Goal: Information Seeking & Learning: Check status

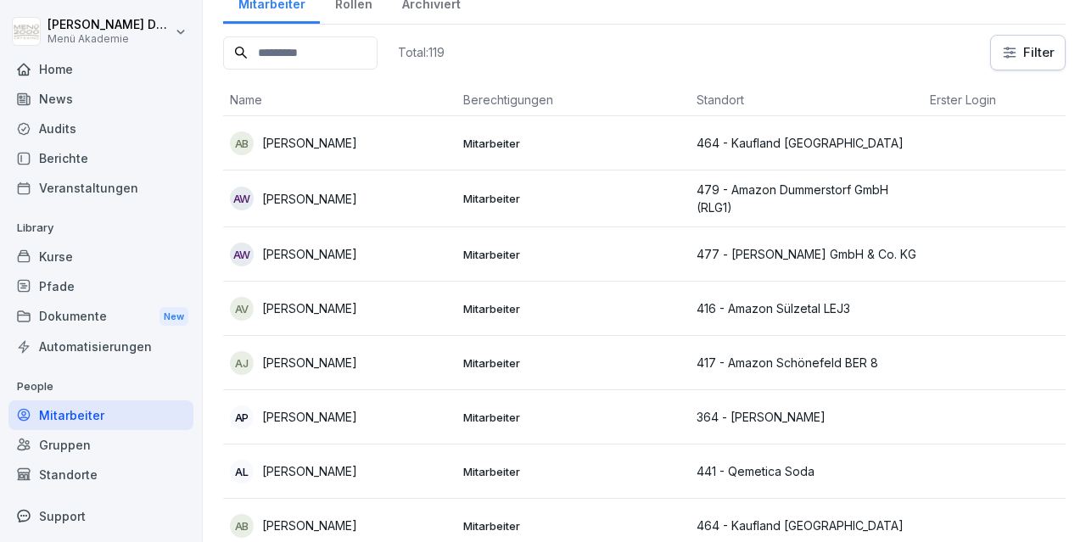
scroll to position [98, 0]
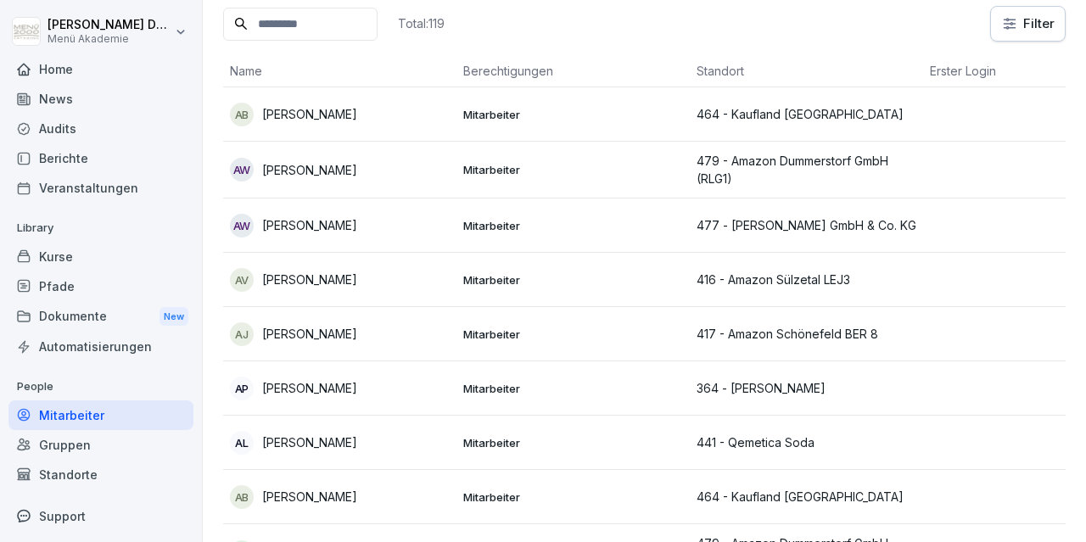
click at [103, 472] on div "Standorte" at bounding box center [100, 475] width 185 height 30
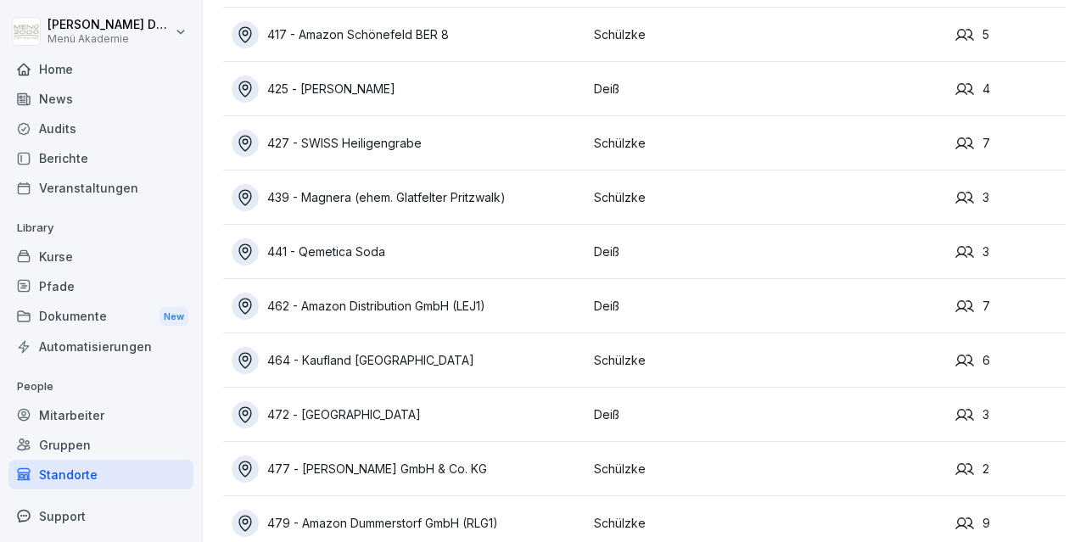
scroll to position [788, 0]
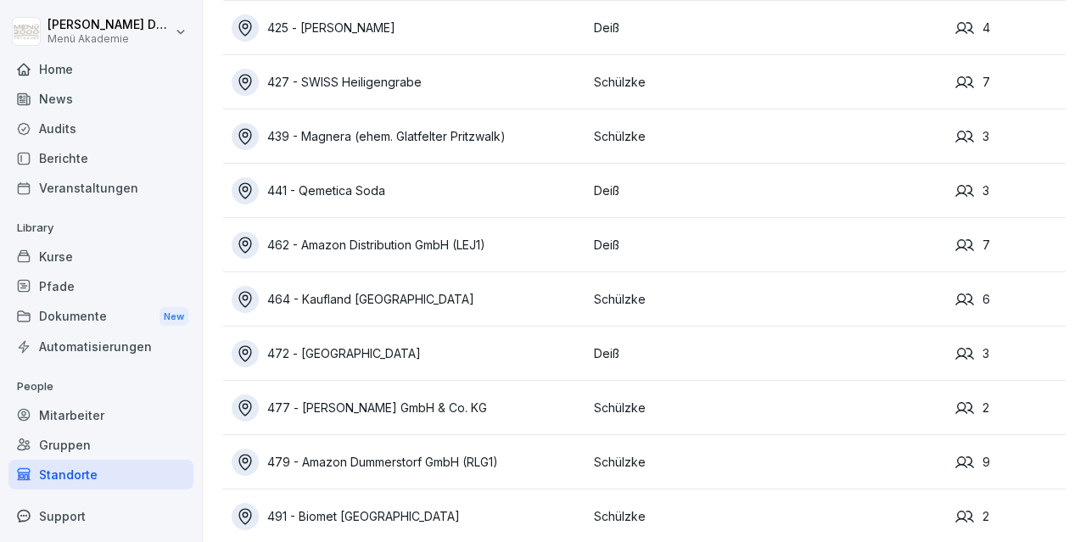
click at [484, 247] on div "462 - Amazon Distribution GmbH (LEJ1)" at bounding box center [409, 245] width 354 height 27
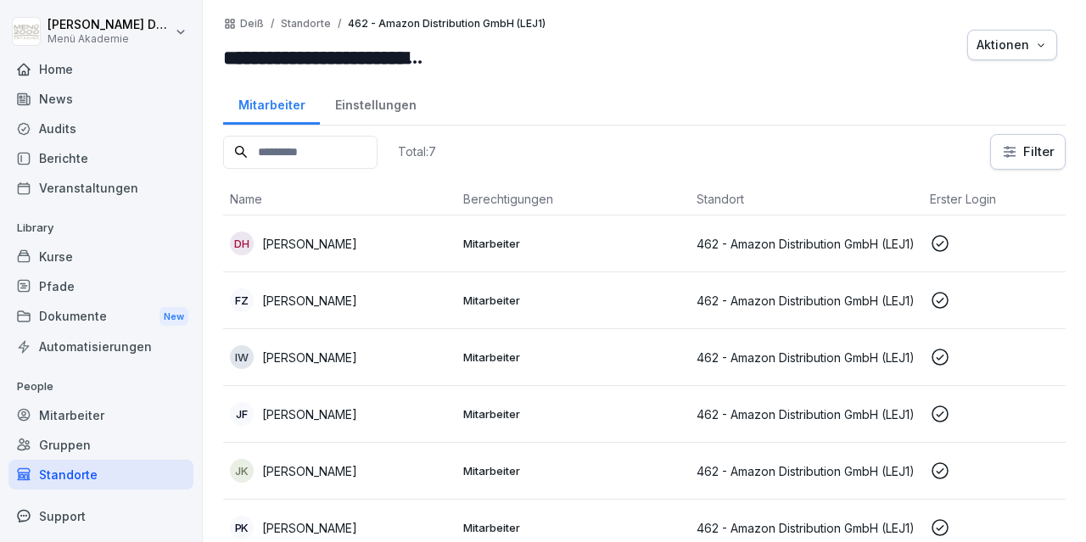
click at [48, 62] on div "Home" at bounding box center [100, 69] width 185 height 30
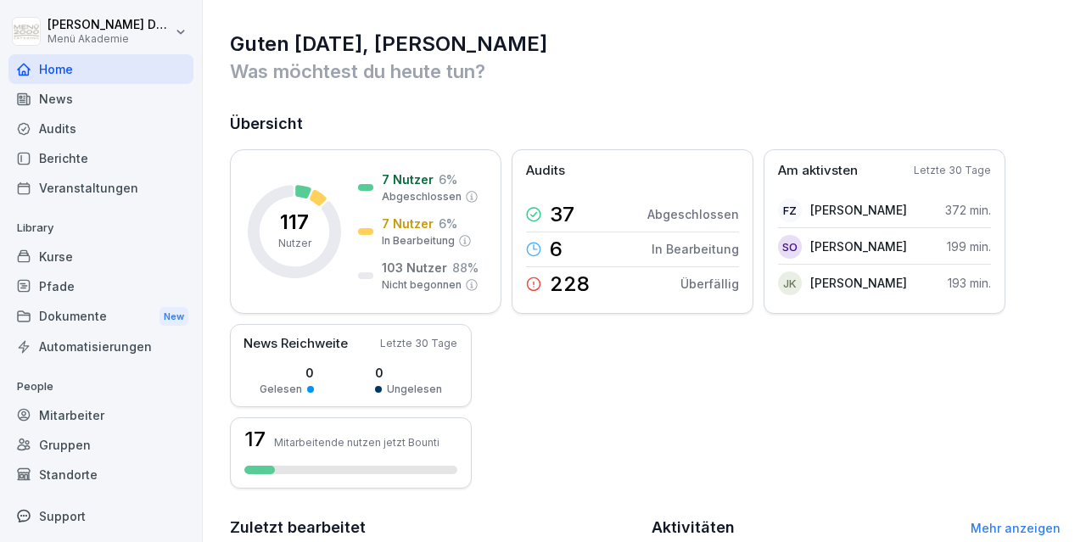
click at [71, 469] on div "Standorte" at bounding box center [100, 475] width 185 height 30
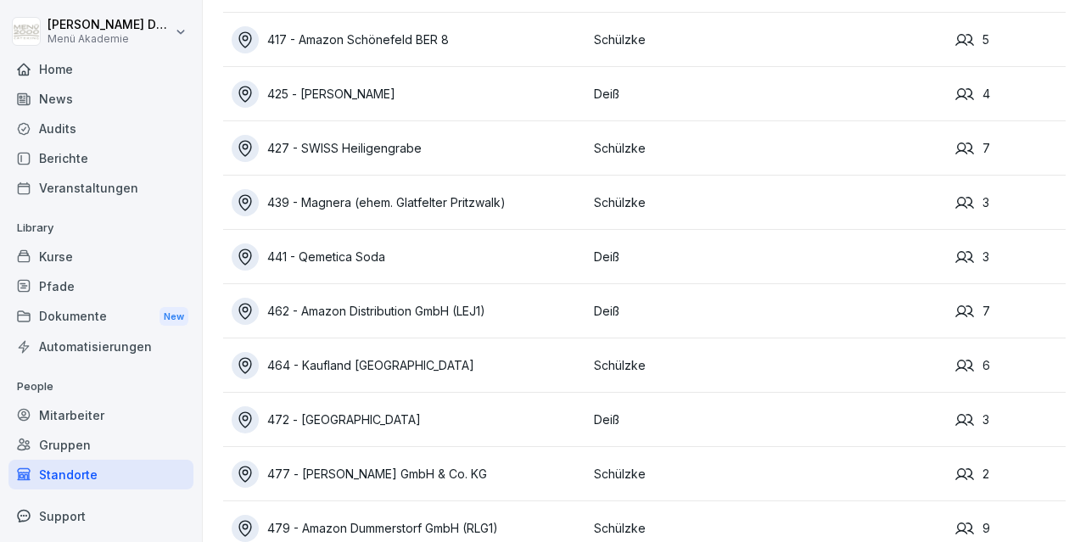
scroll to position [802, 0]
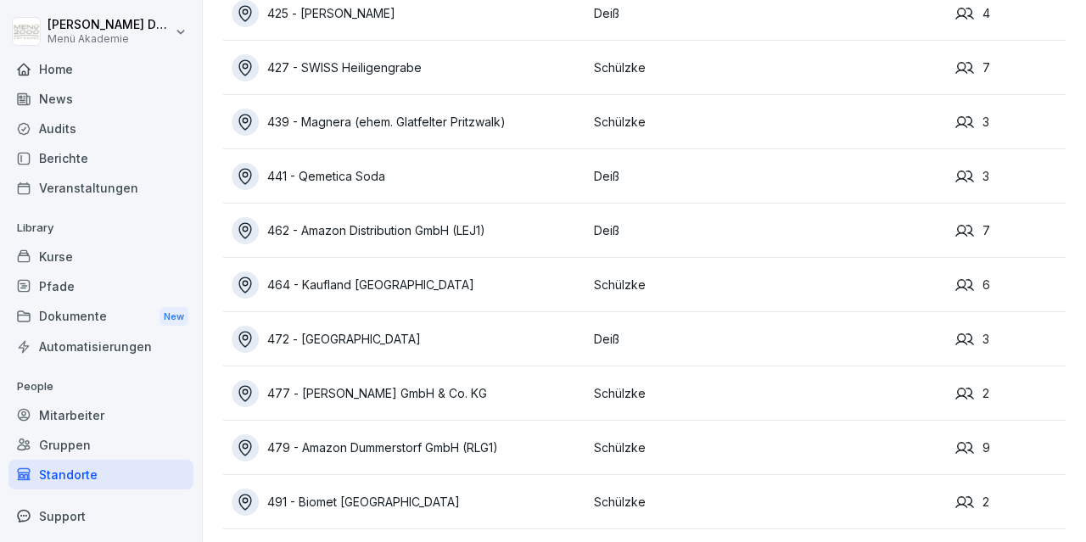
click at [415, 238] on div "462 - Amazon Distribution GmbH (LEJ1)" at bounding box center [409, 230] width 354 height 27
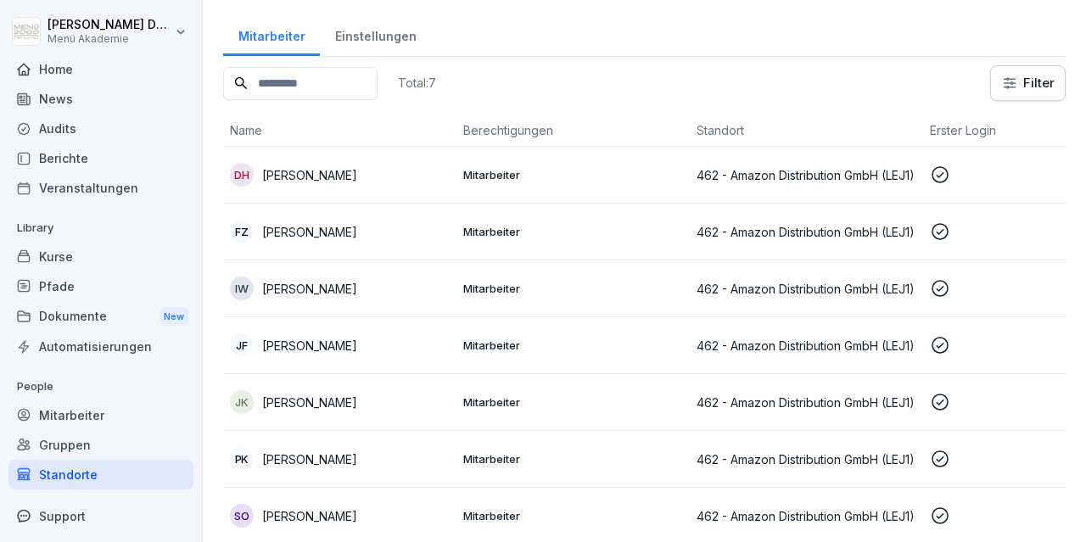
click at [284, 176] on p "[PERSON_NAME]" at bounding box center [309, 175] width 95 height 18
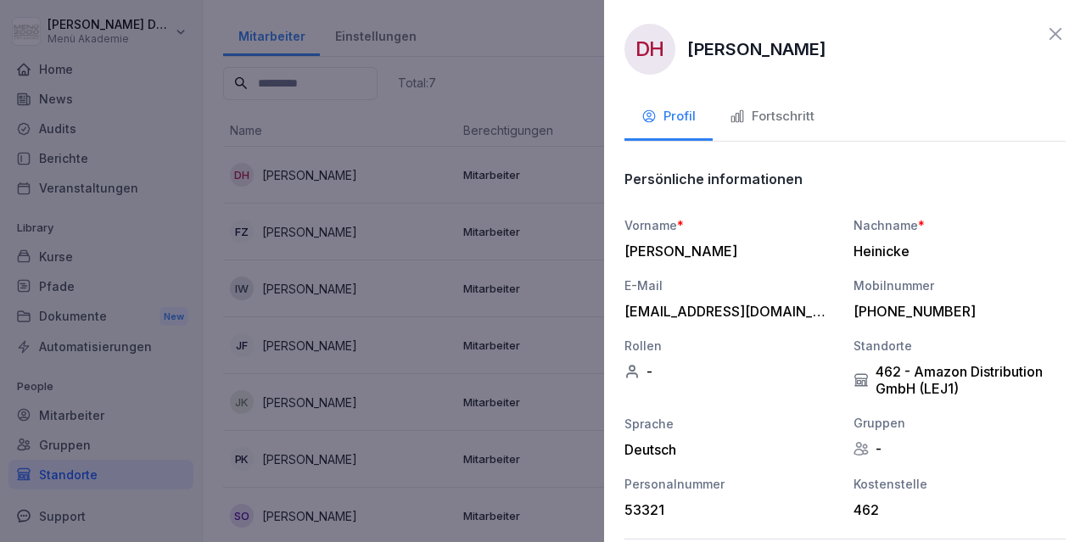
click at [771, 114] on div "Fortschritt" at bounding box center [772, 117] width 85 height 20
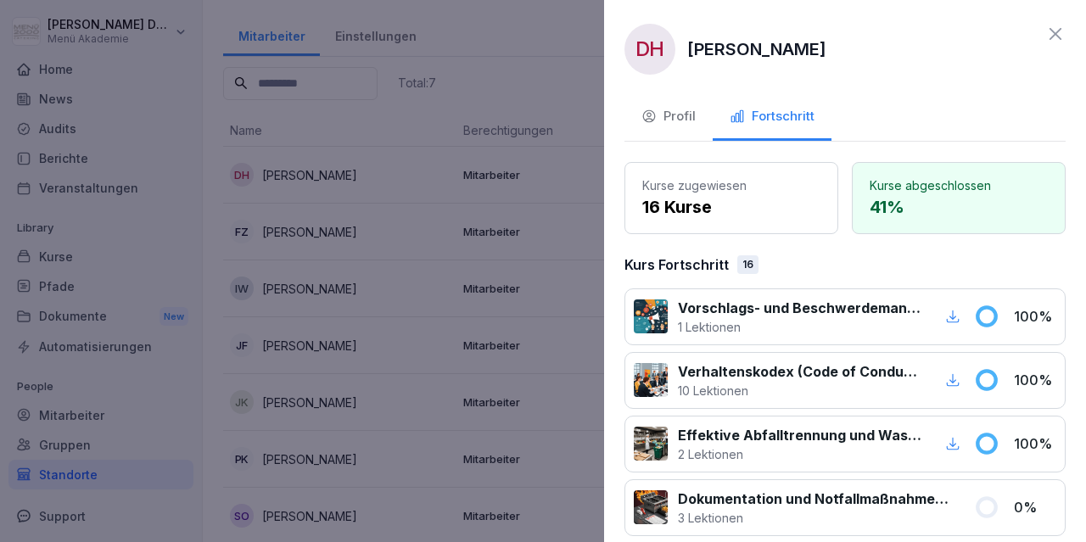
click at [1057, 38] on icon at bounding box center [1056, 34] width 20 height 20
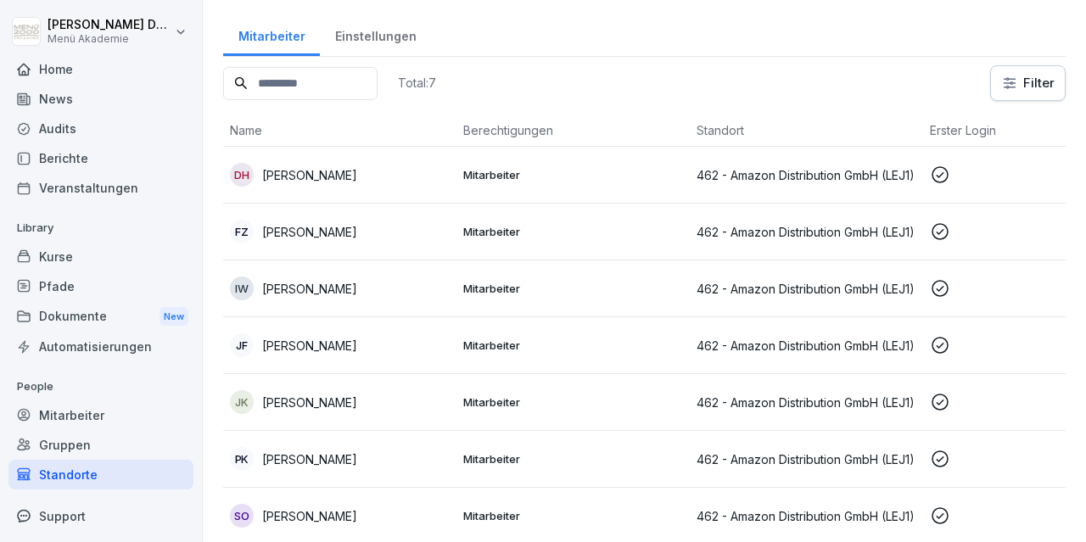
click at [314, 230] on p "[PERSON_NAME]" at bounding box center [309, 232] width 95 height 18
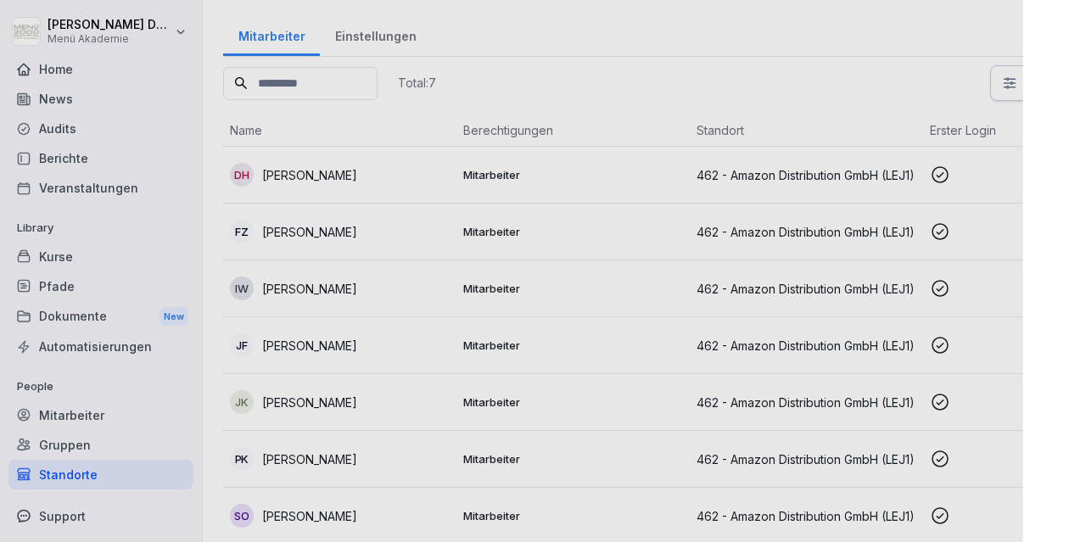
scroll to position [69, 0]
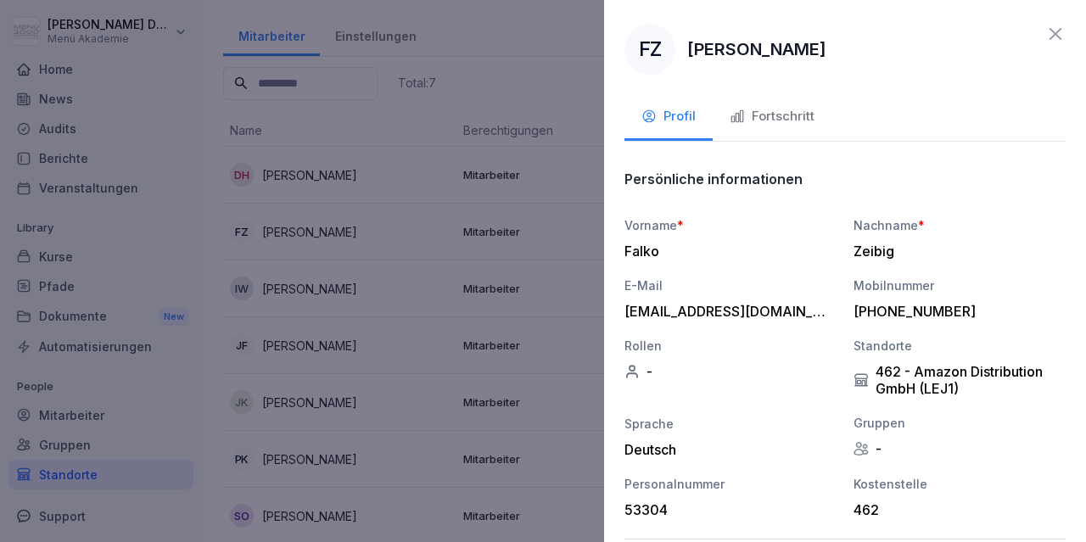
click at [799, 114] on div "Fortschritt" at bounding box center [772, 117] width 85 height 20
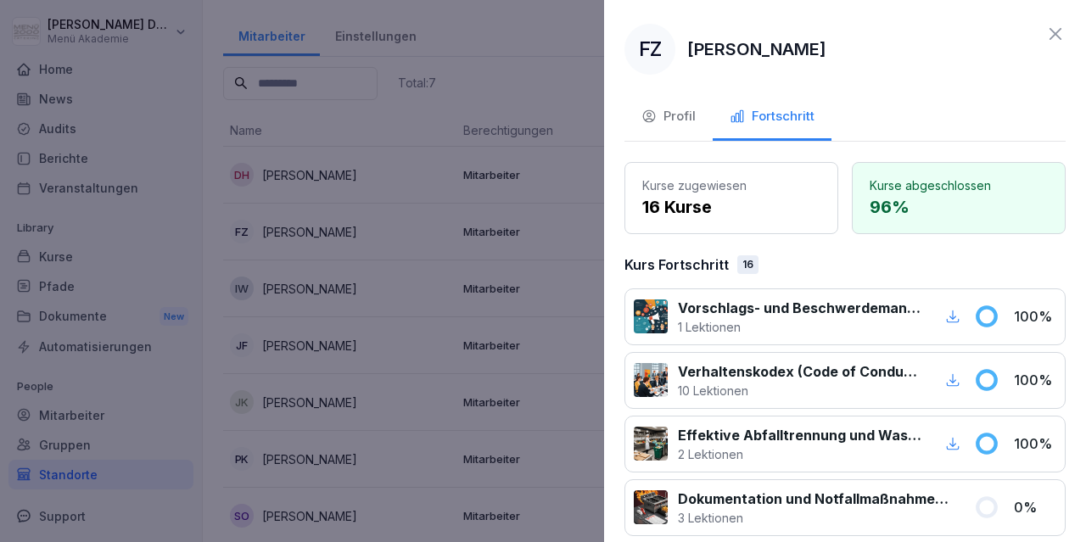
click at [1050, 29] on icon at bounding box center [1056, 34] width 20 height 20
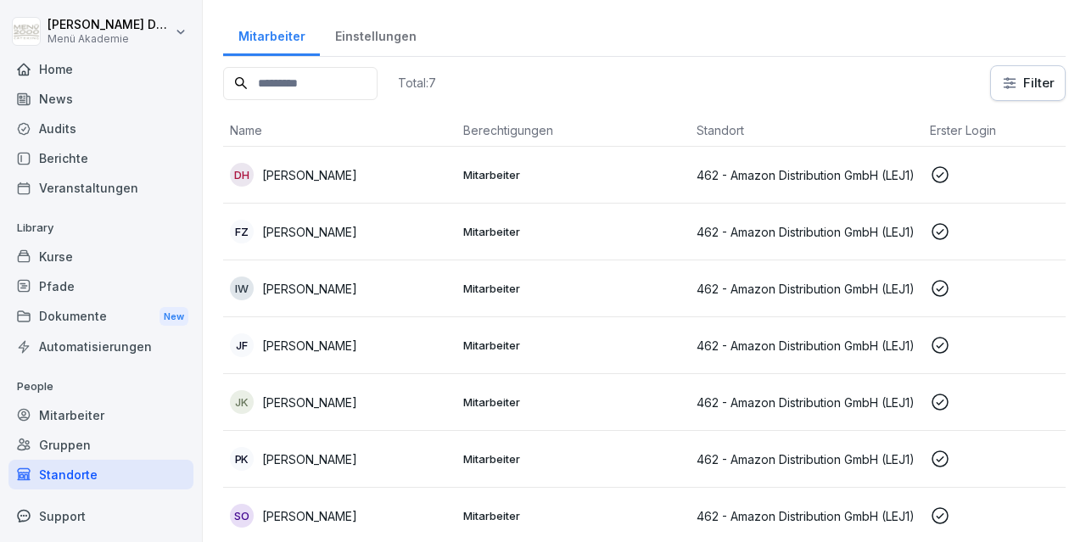
click at [298, 286] on p "[PERSON_NAME]" at bounding box center [309, 289] width 95 height 18
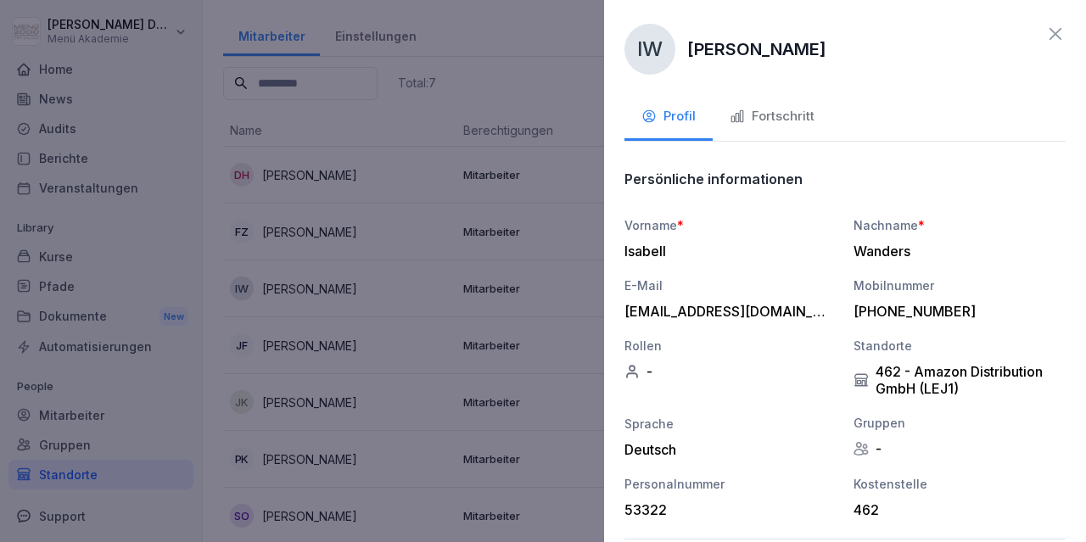
click at [743, 111] on icon "button" at bounding box center [738, 117] width 12 height 12
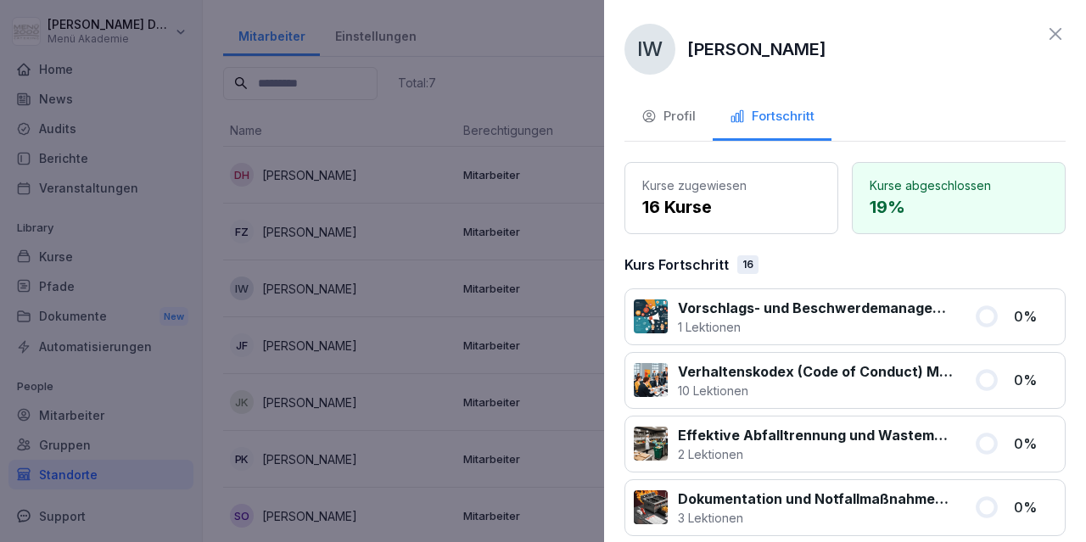
drag, startPoint x: 1058, startPoint y: 29, endPoint x: 844, endPoint y: 64, distance: 217.5
click at [1056, 29] on icon at bounding box center [1056, 34] width 20 height 20
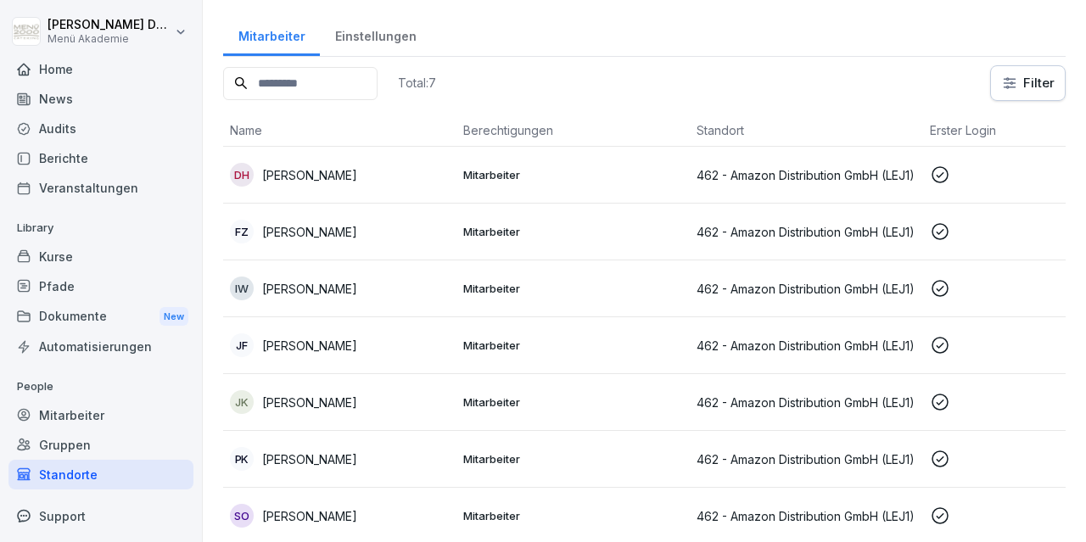
click at [307, 356] on div "[PERSON_NAME]" at bounding box center [340, 346] width 220 height 24
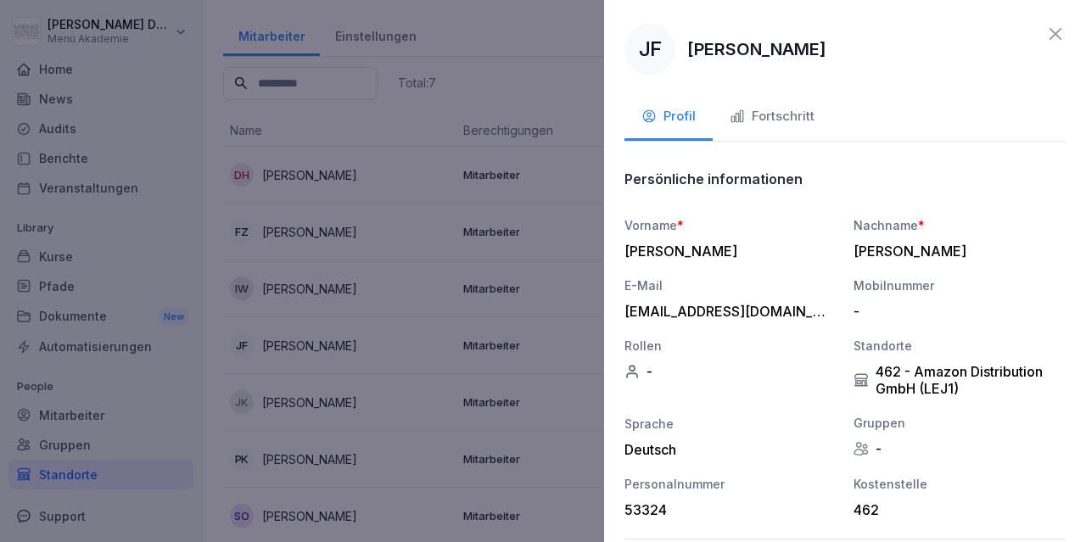
drag, startPoint x: 435, startPoint y: 244, endPoint x: 578, endPoint y: 208, distance: 147.2
click at [486, 223] on div at bounding box center [543, 271] width 1086 height 542
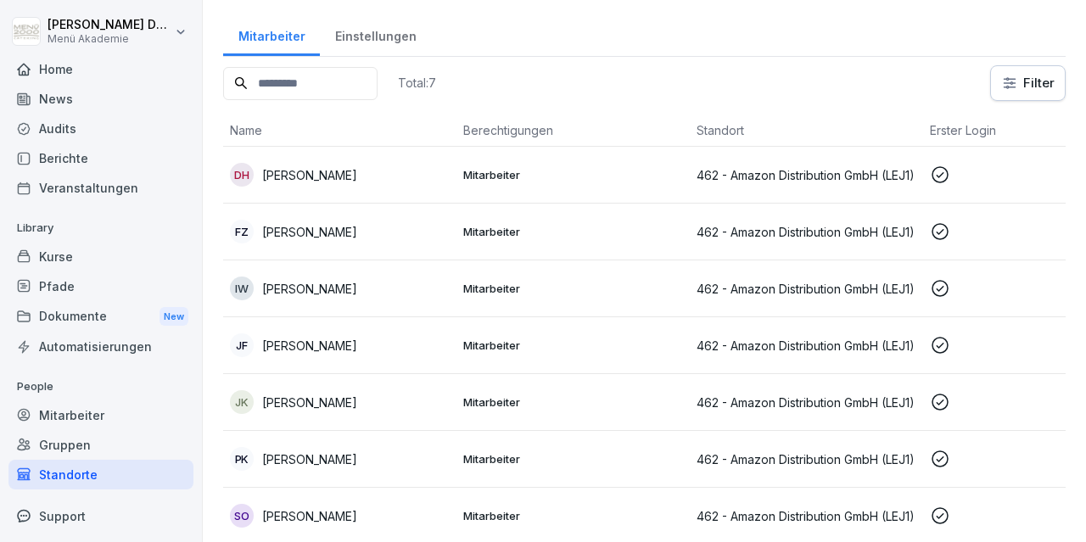
drag, startPoint x: 288, startPoint y: 344, endPoint x: 302, endPoint y: 330, distance: 19.8
click at [292, 345] on p "[PERSON_NAME]" at bounding box center [309, 346] width 95 height 18
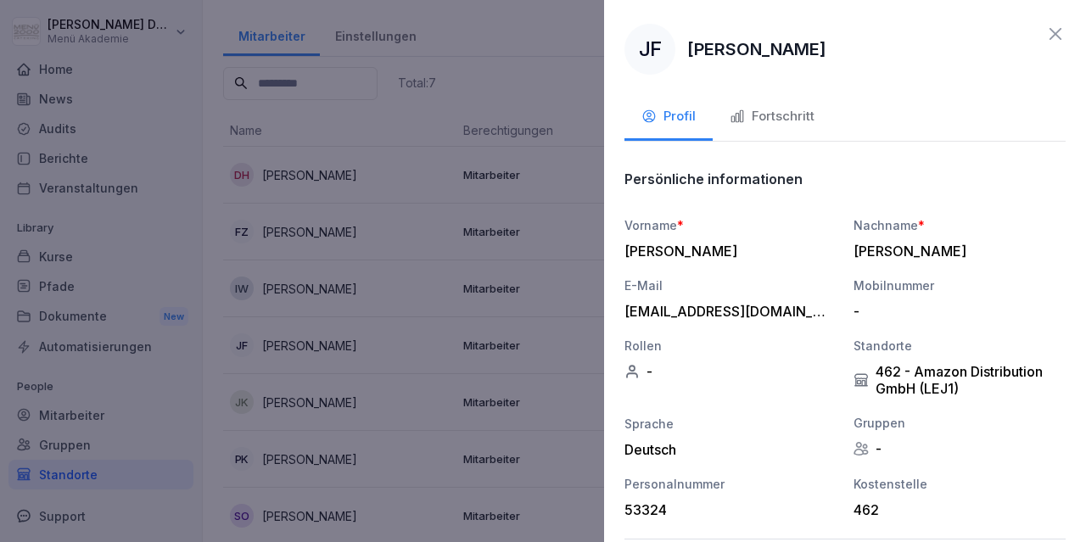
click at [745, 115] on div "Fortschritt" at bounding box center [772, 117] width 85 height 20
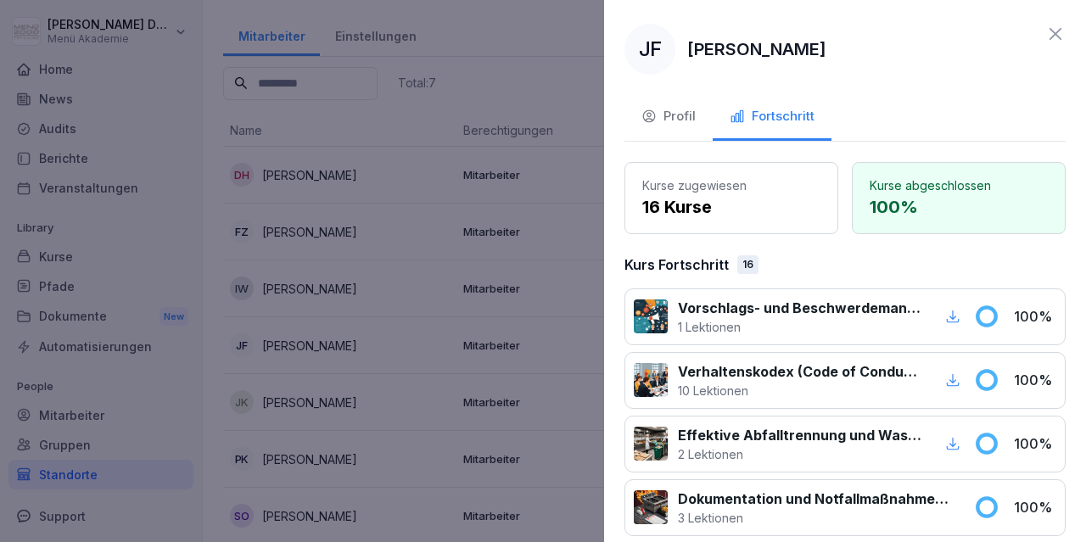
click at [1062, 31] on icon at bounding box center [1056, 34] width 20 height 20
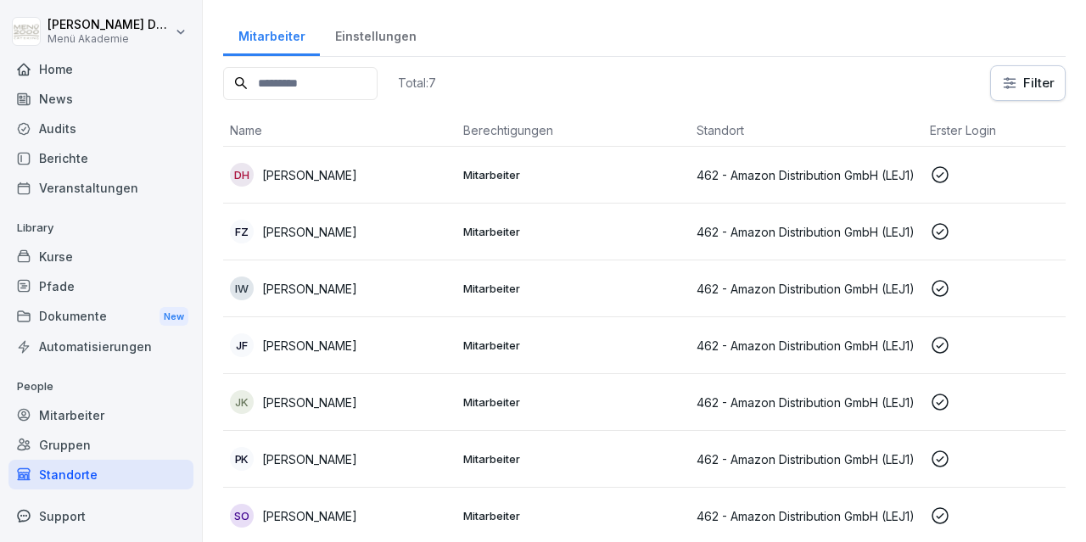
click at [334, 412] on div "JK [PERSON_NAME]" at bounding box center [340, 402] width 220 height 24
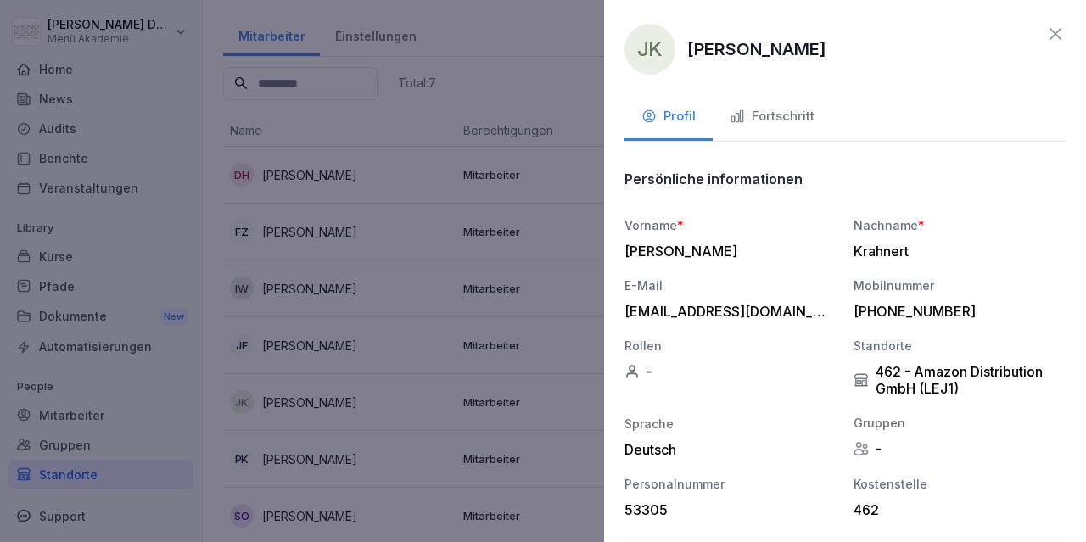
click at [786, 122] on div "Fortschritt" at bounding box center [772, 117] width 85 height 20
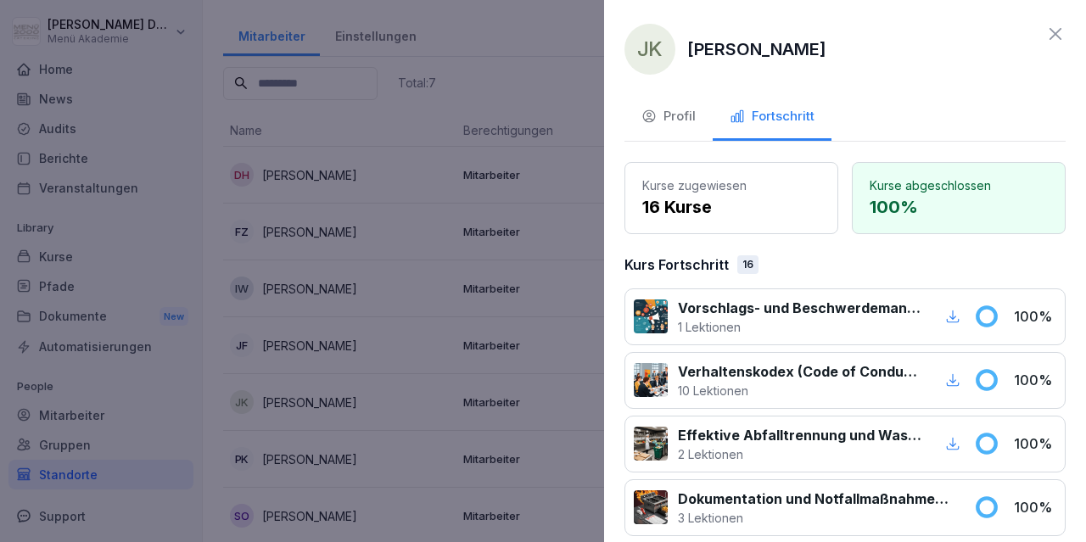
click at [1054, 23] on div "JK [PERSON_NAME] Profil Fortschritt Kurse zugewiesen 16 Kurse Kurse abgeschloss…" at bounding box center [845, 271] width 482 height 542
click at [1048, 38] on icon at bounding box center [1056, 34] width 20 height 20
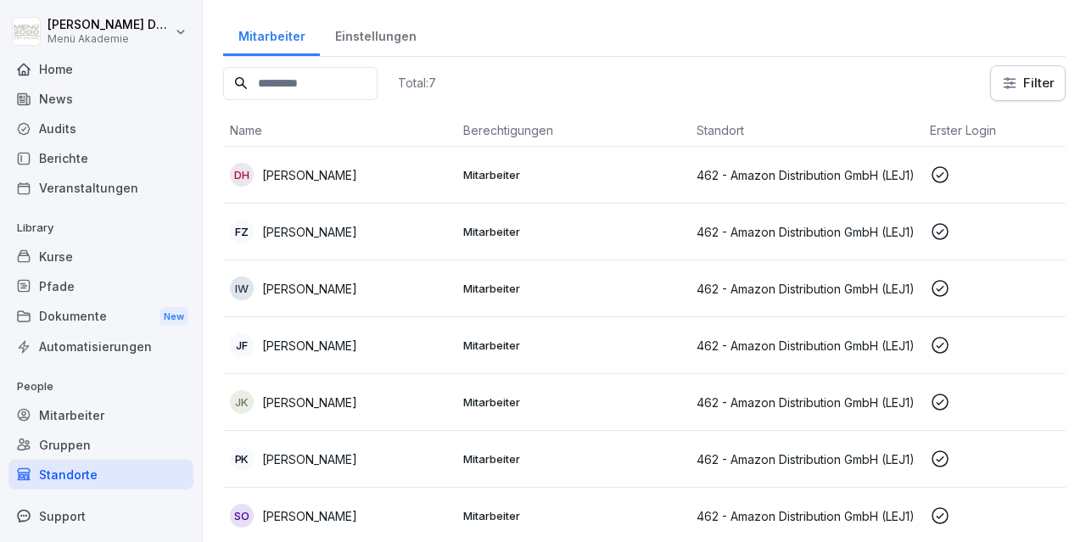
click at [300, 455] on p "[PERSON_NAME]" at bounding box center [309, 460] width 95 height 18
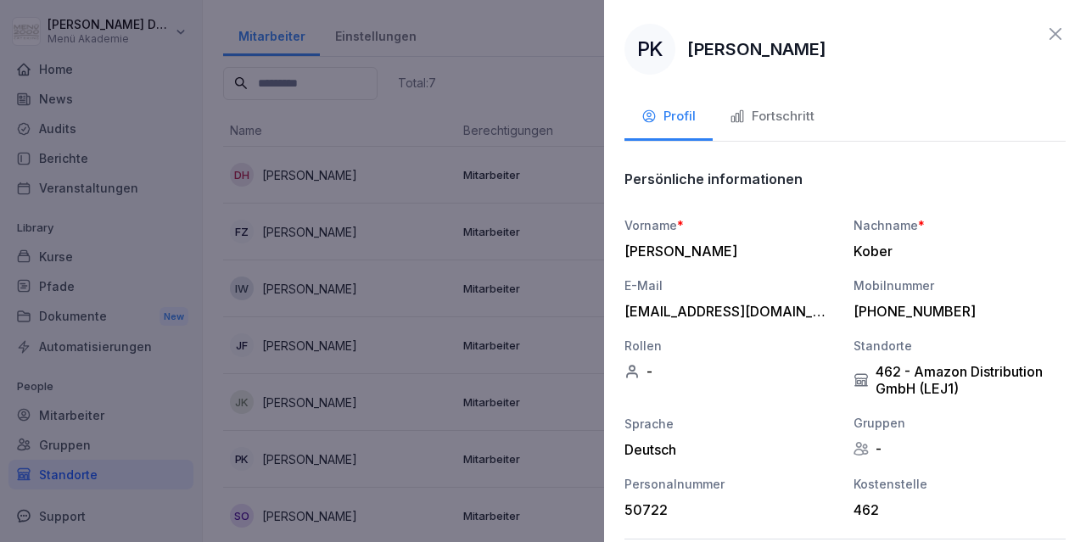
click at [783, 121] on div "Fortschritt" at bounding box center [772, 117] width 85 height 20
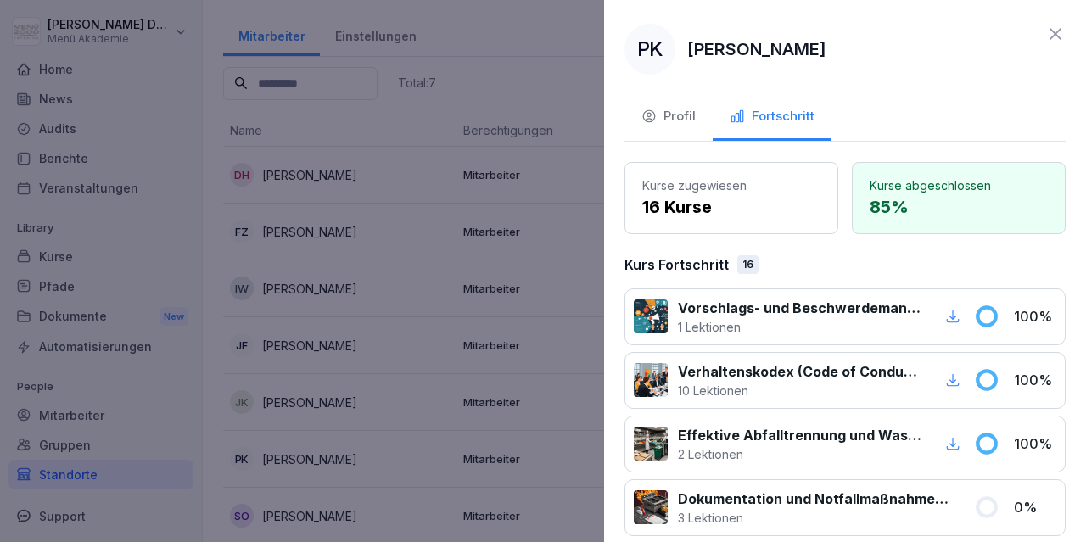
drag, startPoint x: 1044, startPoint y: 30, endPoint x: 1052, endPoint y: 36, distance: 10.2
click at [1052, 36] on div "PK [PERSON_NAME]" at bounding box center [845, 49] width 441 height 51
click at [1057, 29] on icon at bounding box center [1056, 34] width 20 height 20
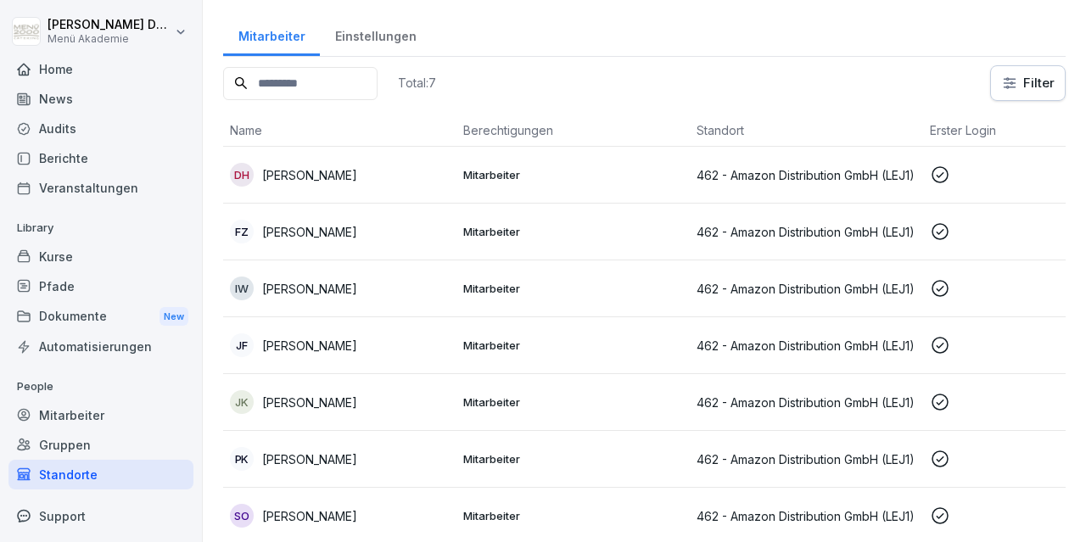
click at [317, 519] on p "[PERSON_NAME]" at bounding box center [309, 517] width 95 height 18
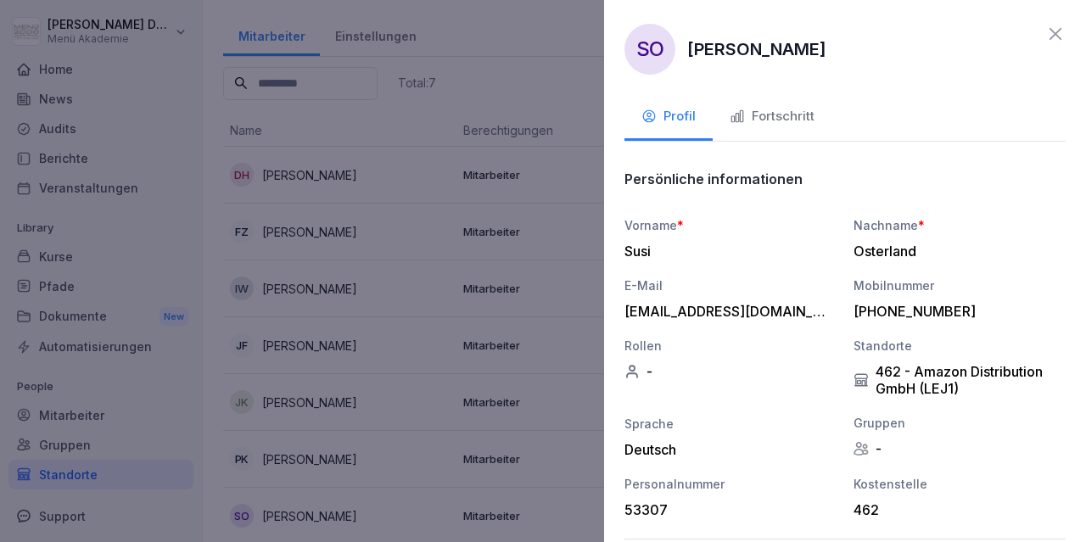
click at [785, 106] on button "Fortschritt" at bounding box center [772, 118] width 119 height 46
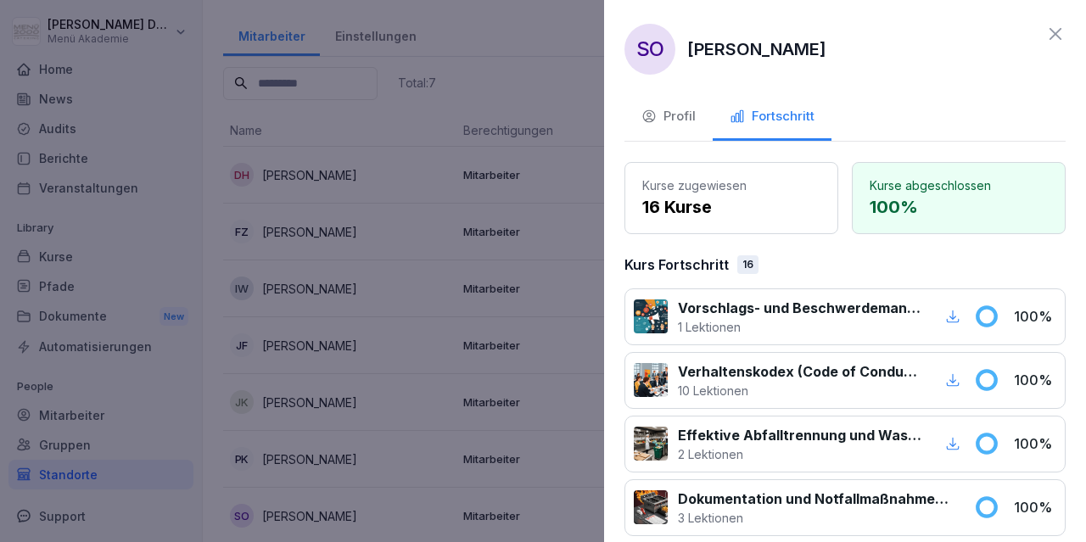
click at [1053, 28] on icon at bounding box center [1056, 34] width 20 height 20
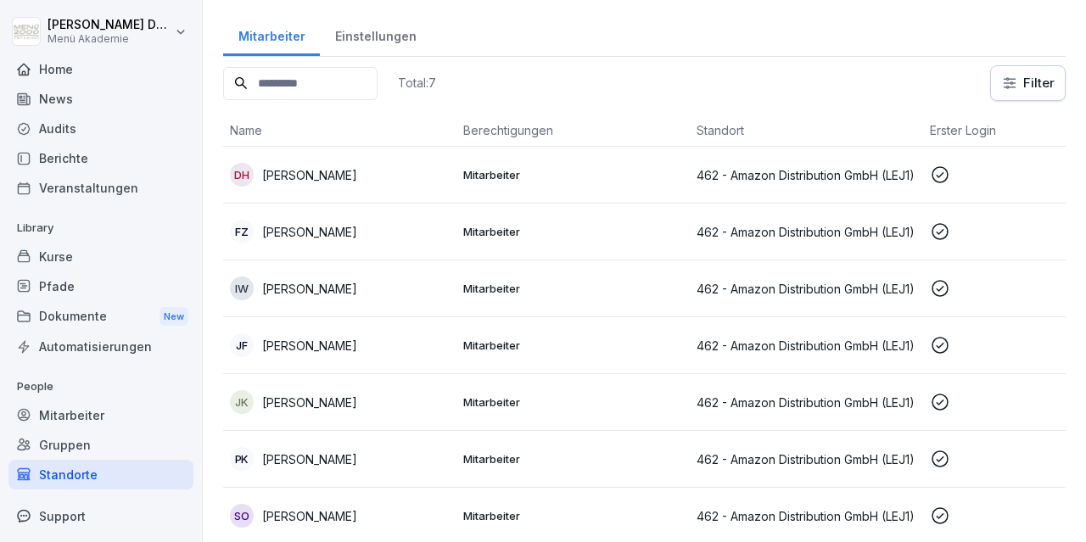
click at [91, 474] on div "Standorte" at bounding box center [100, 475] width 185 height 30
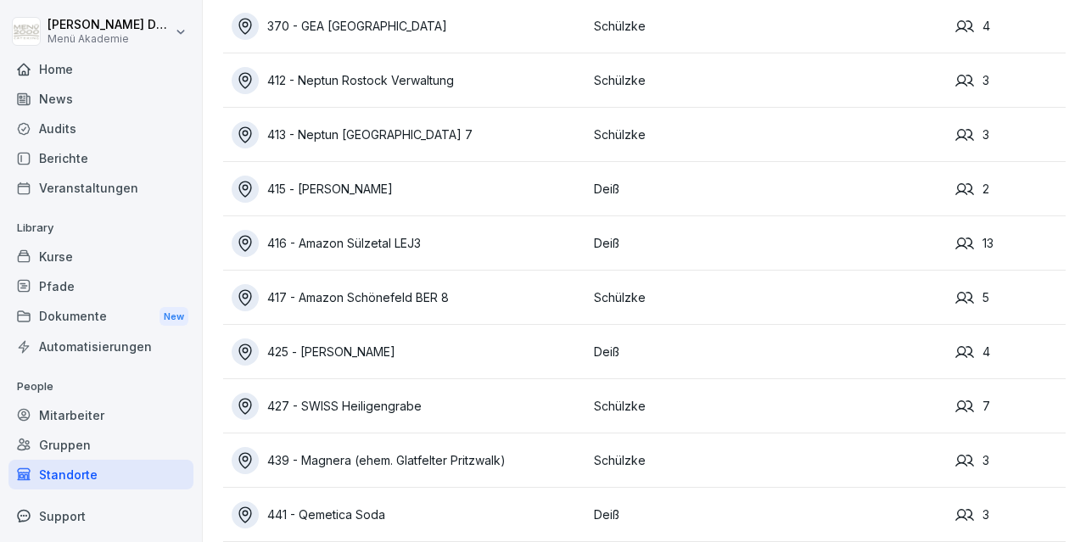
scroll to position [492, 0]
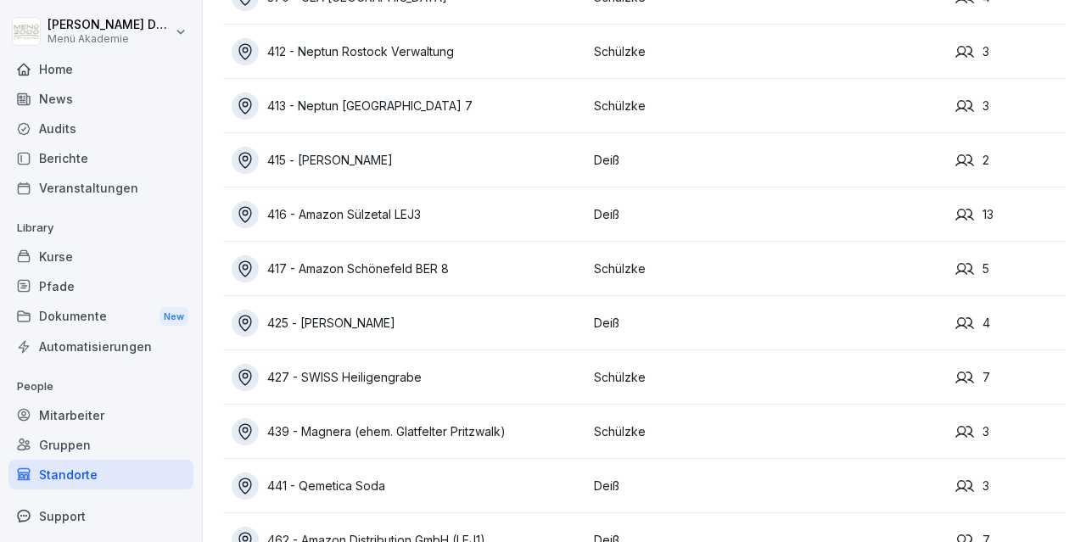
click at [405, 205] on div "416 - Amazon Sülzetal LEJ3" at bounding box center [409, 214] width 354 height 27
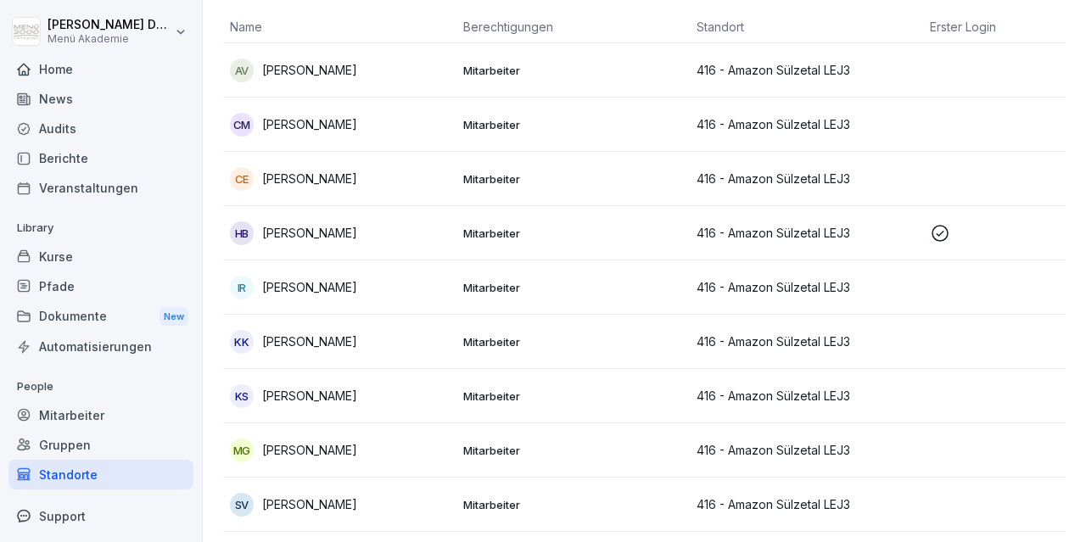
scroll to position [82, 0]
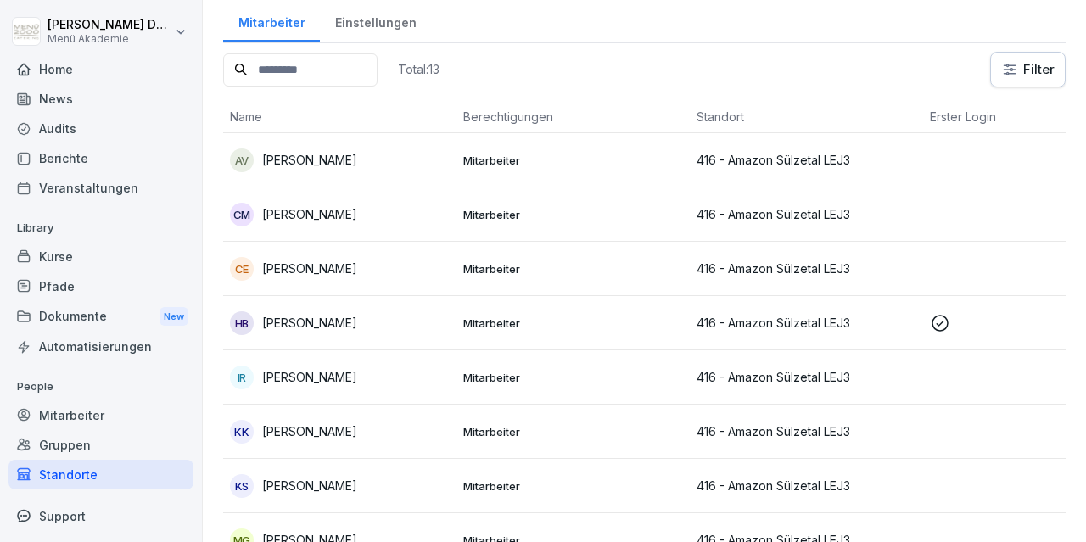
click at [290, 318] on p "[PERSON_NAME]" at bounding box center [309, 323] width 95 height 18
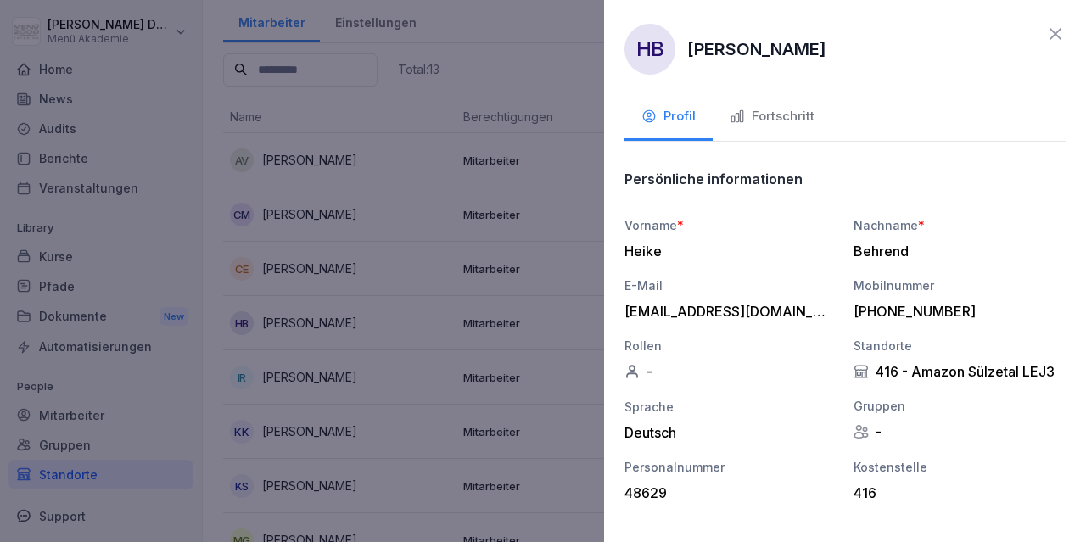
click at [791, 122] on div "Fortschritt" at bounding box center [772, 117] width 85 height 20
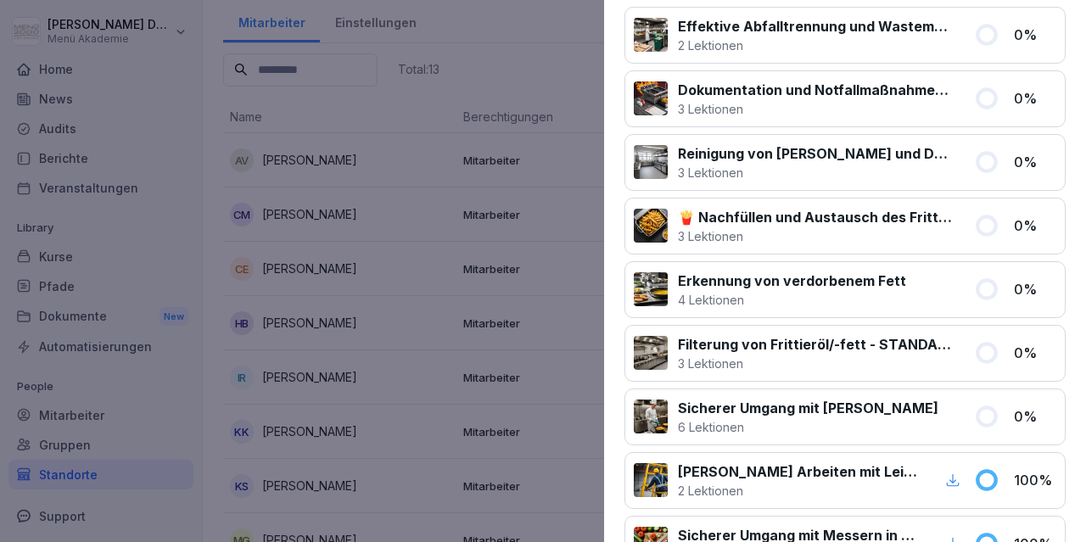
scroll to position [0, 0]
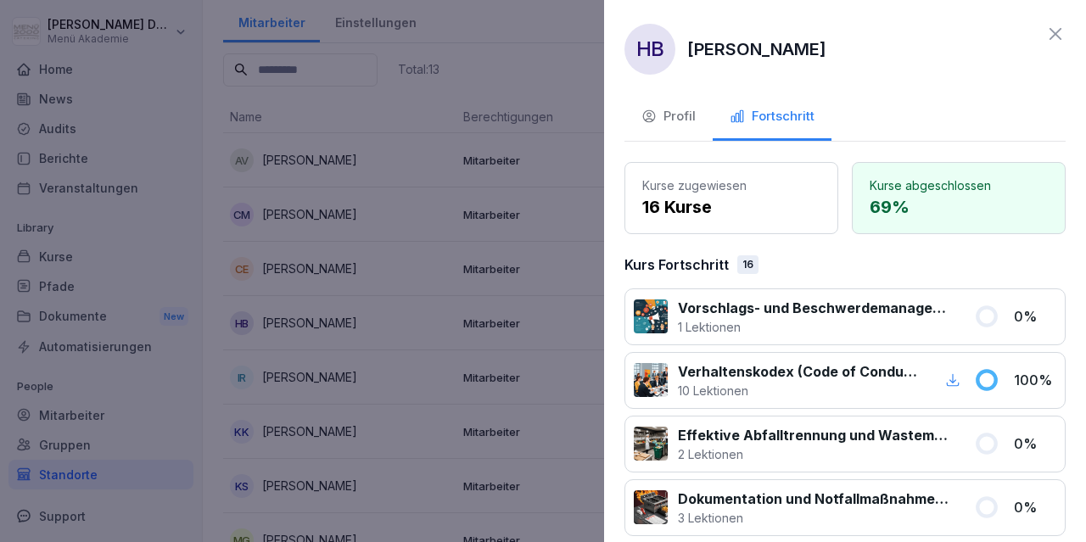
click at [1058, 32] on icon at bounding box center [1056, 34] width 20 height 20
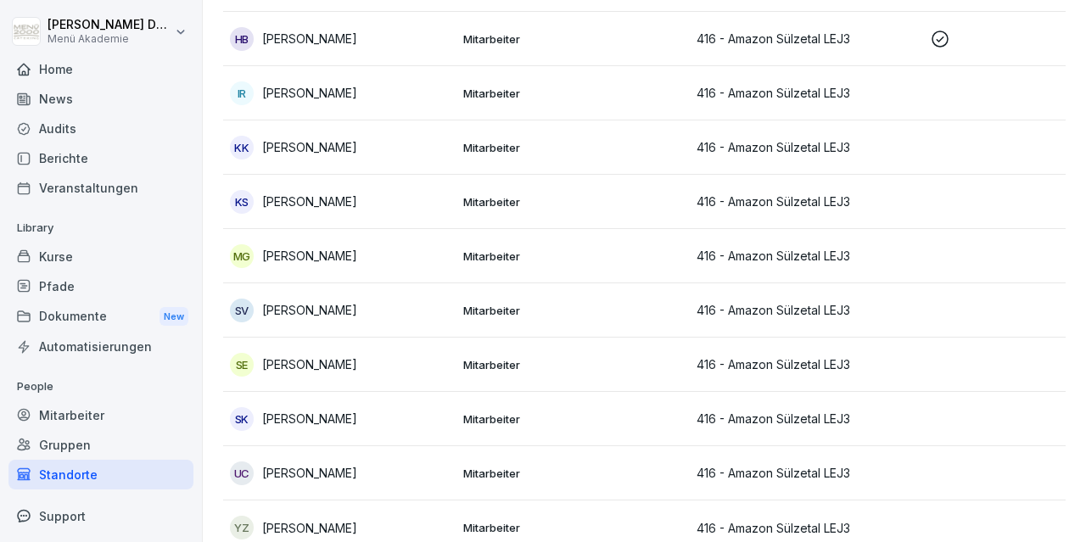
scroll to position [378, 0]
